Goal: Contribute content

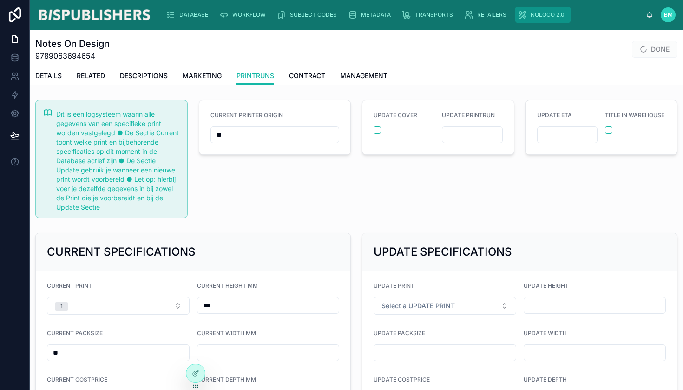
click at [531, 17] on span "NOLOCO 2.0" at bounding box center [548, 14] width 34 height 7
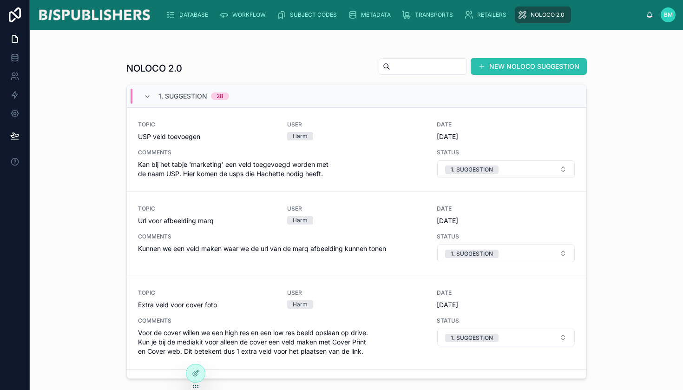
click at [525, 67] on button "NEW NOLOCO SUGGESTION" at bounding box center [529, 66] width 116 height 17
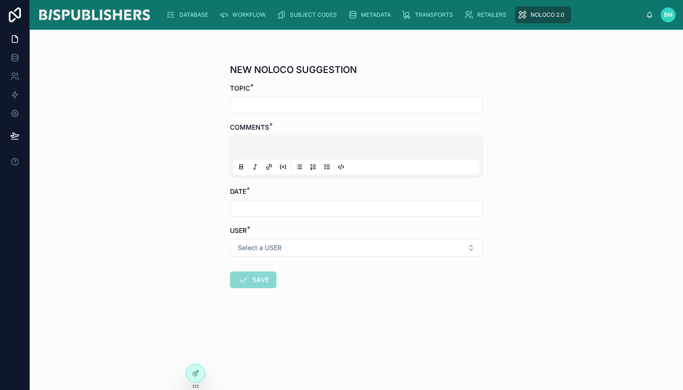
click at [272, 106] on input "text" at bounding box center [357, 105] width 252 height 13
type input "**********"
click at [249, 148] on p at bounding box center [358, 149] width 246 height 9
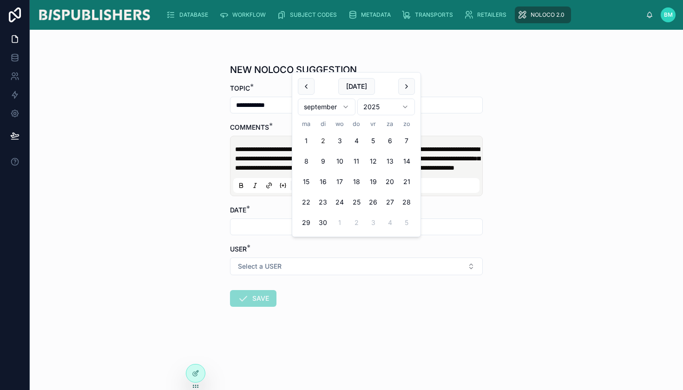
click at [328, 233] on input "text" at bounding box center [357, 226] width 252 height 13
click at [321, 139] on button "2" at bounding box center [323, 140] width 17 height 17
type input "********"
click at [274, 271] on span "Select a USER" at bounding box center [260, 266] width 44 height 9
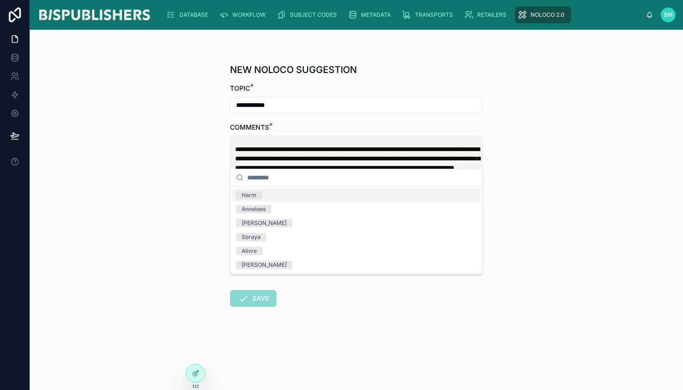
click at [260, 198] on span "Harm" at bounding box center [249, 195] width 26 height 8
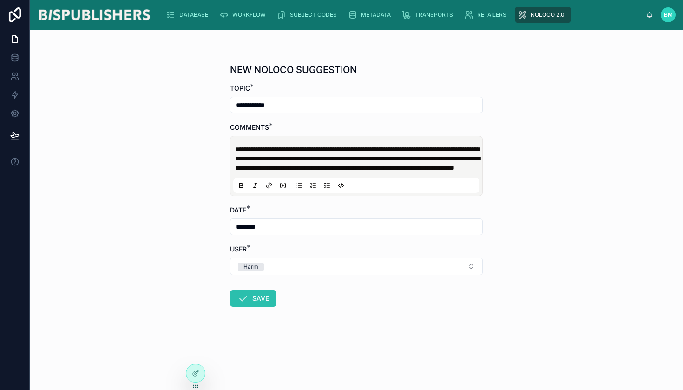
click at [253, 307] on button "SAVE" at bounding box center [253, 298] width 46 height 17
